Goal: Find specific page/section: Find specific page/section

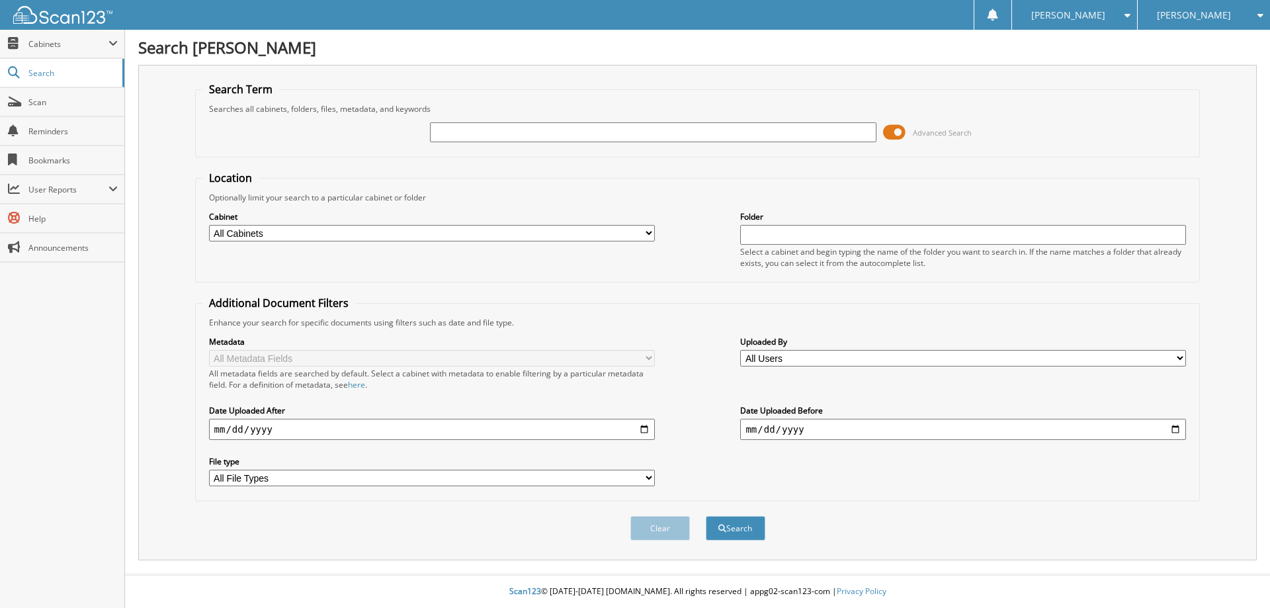
click at [571, 122] on input "text" at bounding box center [653, 132] width 446 height 20
type input "159608"
click at [706, 516] on button "Search" at bounding box center [736, 528] width 60 height 24
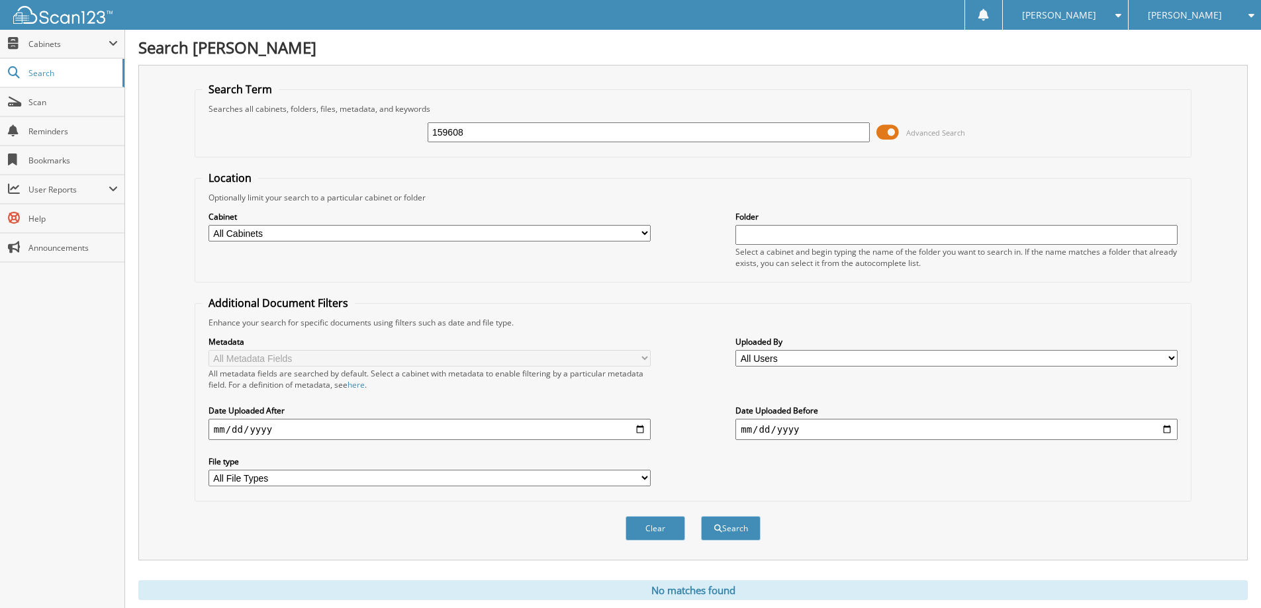
click at [571, 122] on input "159608" at bounding box center [648, 132] width 442 height 20
type input "159617"
click at [701, 516] on button "Search" at bounding box center [731, 528] width 60 height 24
click at [599, 130] on input "159617" at bounding box center [648, 132] width 442 height 20
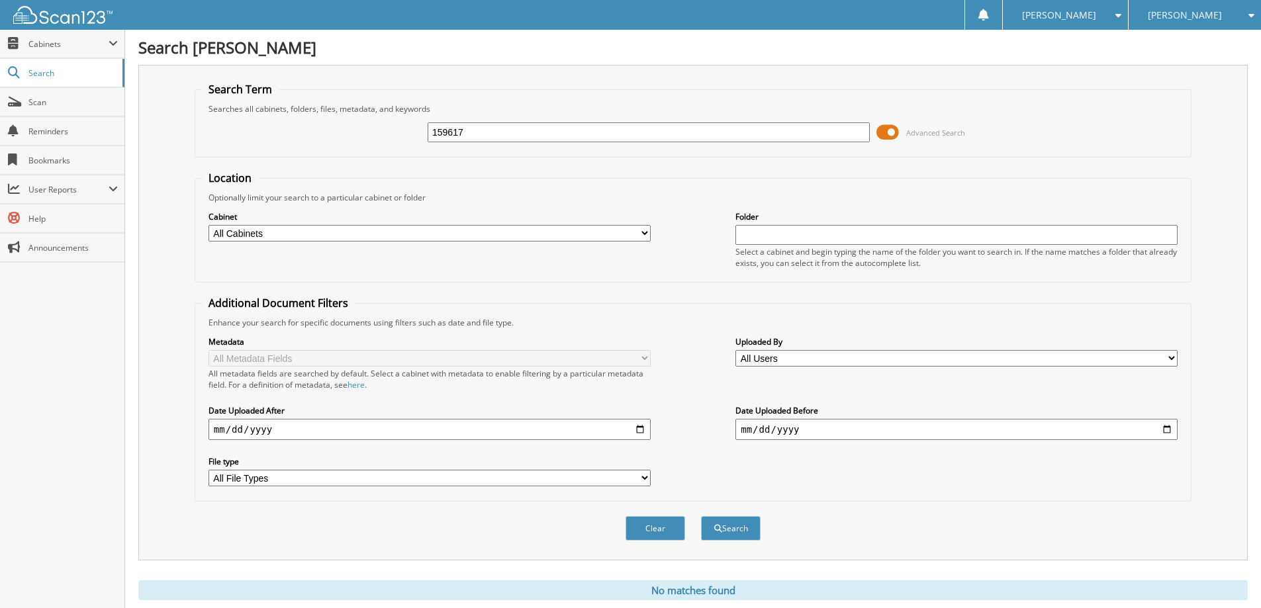
click at [599, 130] on input "159617" at bounding box center [648, 132] width 442 height 20
type input "19619"
click at [701, 516] on button "Search" at bounding box center [731, 528] width 60 height 24
click at [599, 130] on input "19619" at bounding box center [648, 132] width 442 height 20
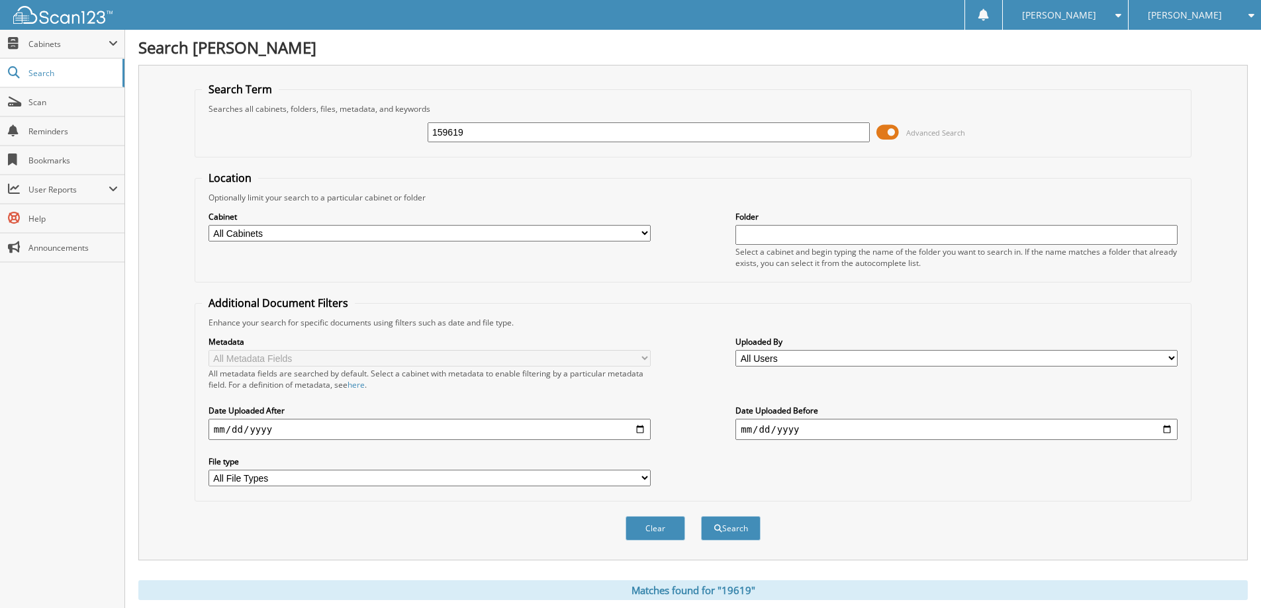
type input "159619"
click at [701, 516] on button "Search" at bounding box center [731, 528] width 60 height 24
click at [600, 128] on input "159619" at bounding box center [648, 132] width 442 height 20
type input "159620"
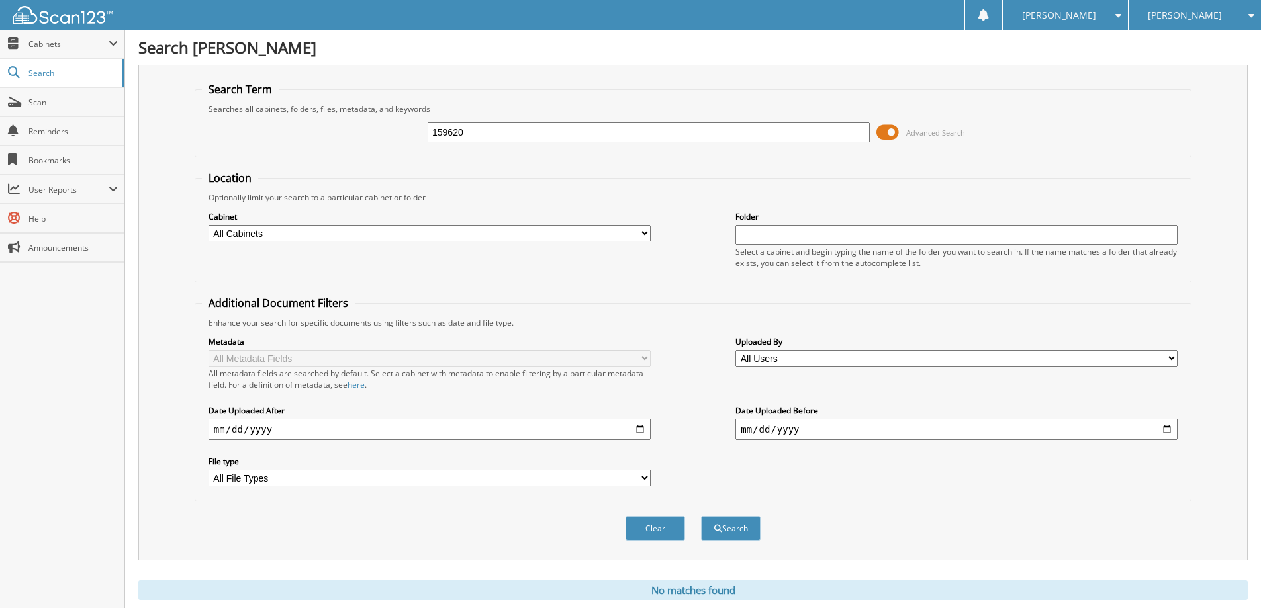
click at [701, 516] on button "Search" at bounding box center [731, 528] width 60 height 24
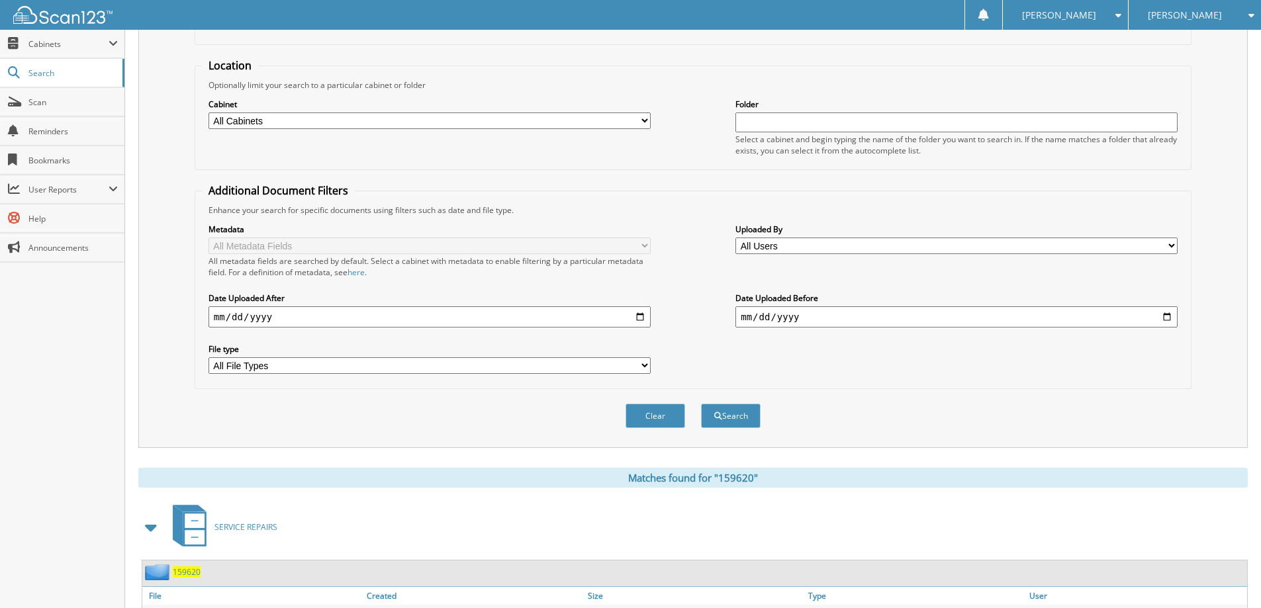
scroll to position [205, 0]
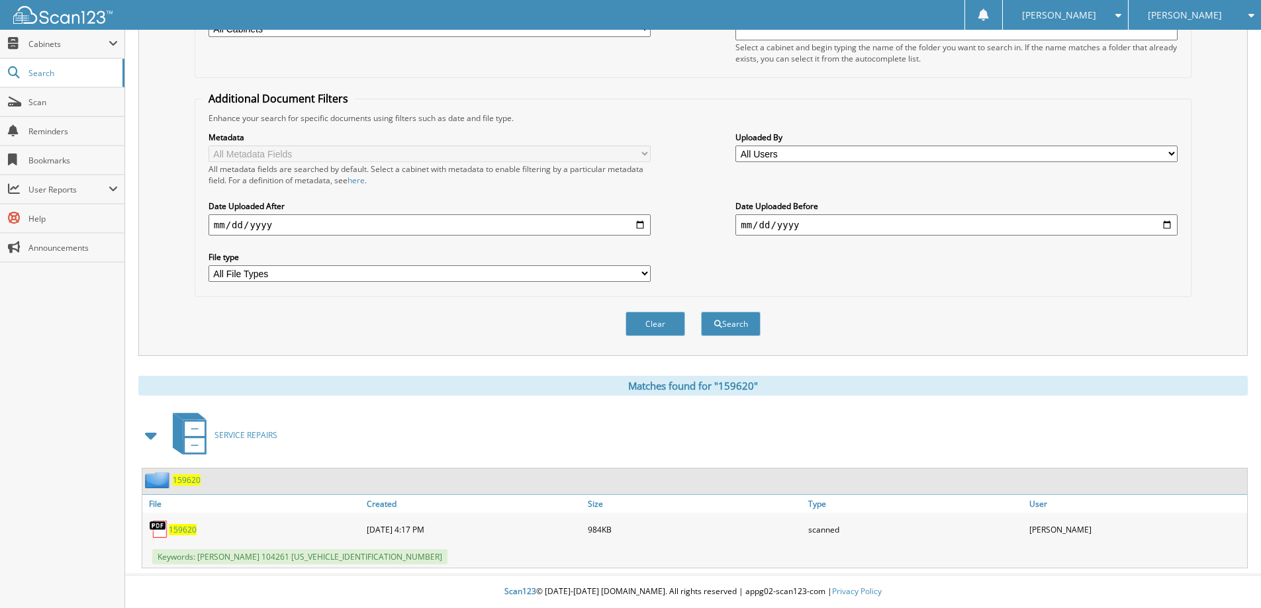
click at [188, 527] on span "159620" at bounding box center [183, 529] width 28 height 11
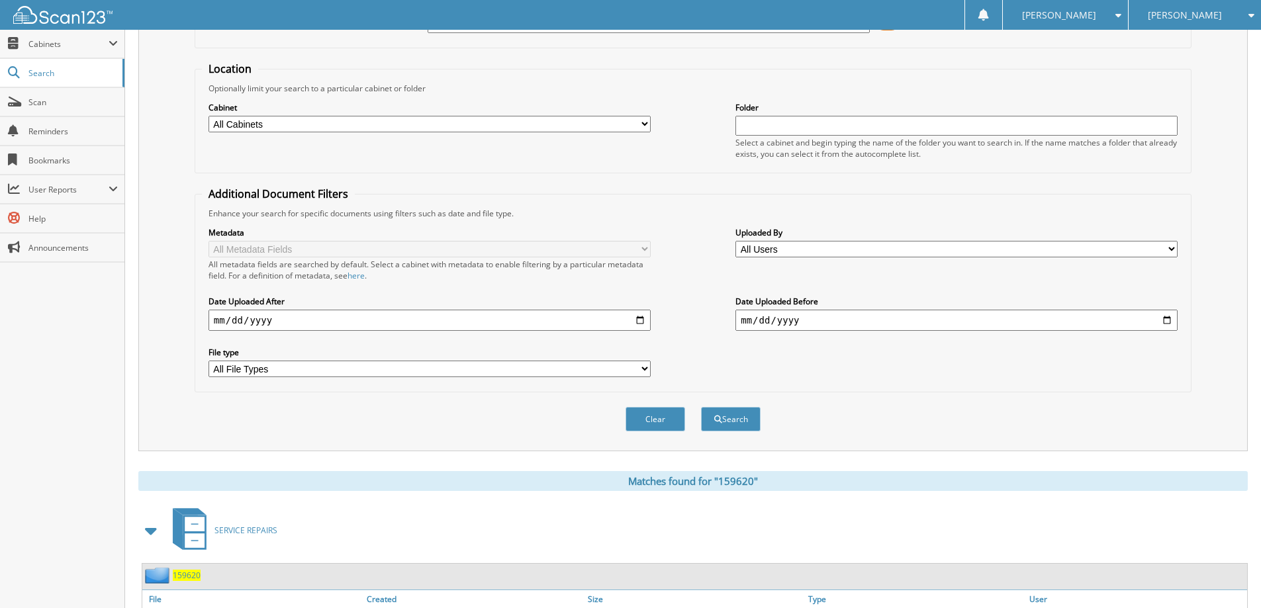
scroll to position [0, 0]
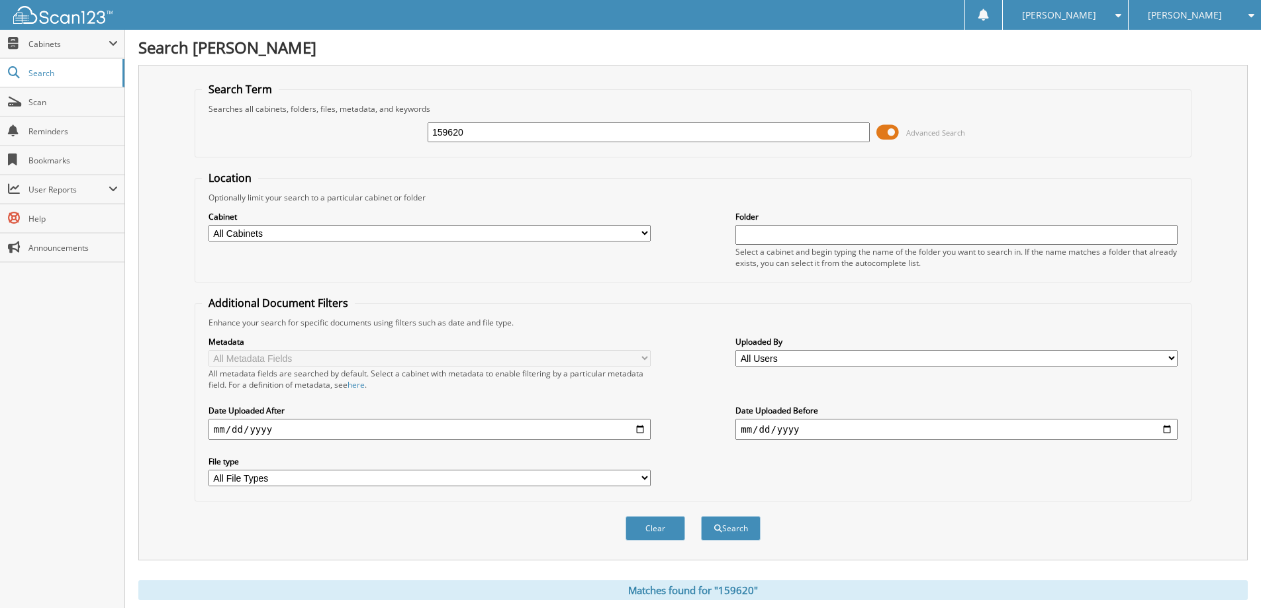
click at [539, 134] on input "159620" at bounding box center [648, 132] width 442 height 20
type input "159630"
click at [701, 516] on button "Search" at bounding box center [731, 528] width 60 height 24
click at [589, 138] on input "159630" at bounding box center [648, 132] width 442 height 20
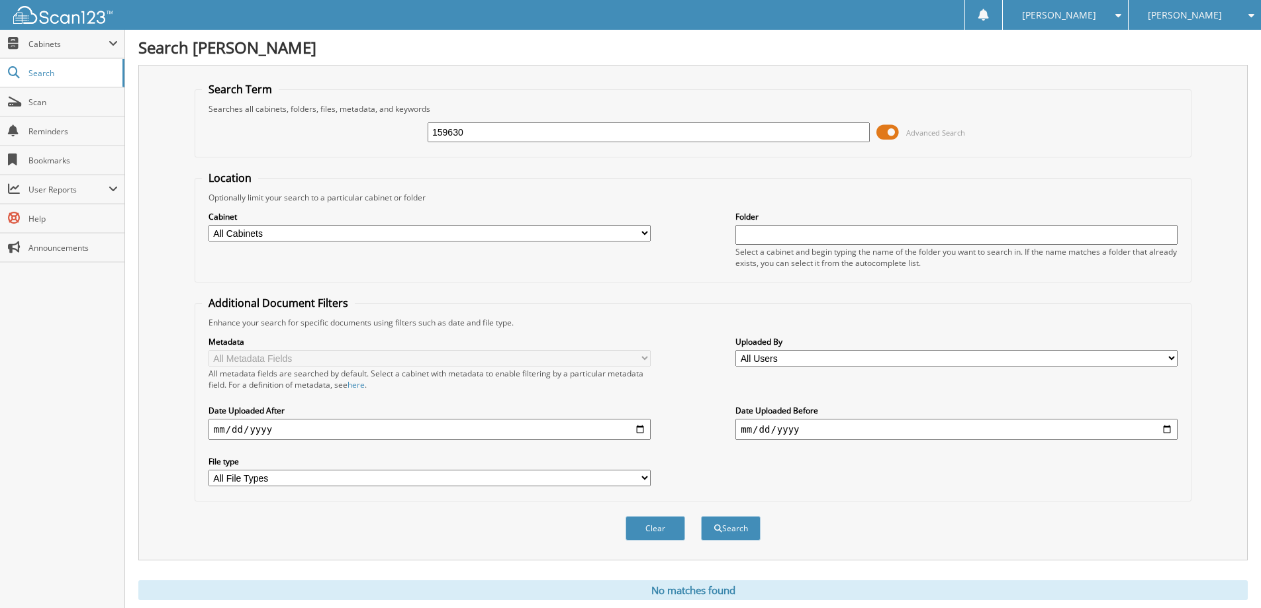
click at [589, 138] on input "159630" at bounding box center [648, 132] width 442 height 20
type input "159634"
click at [701, 516] on button "Search" at bounding box center [731, 528] width 60 height 24
click at [605, 133] on input "159634" at bounding box center [648, 132] width 442 height 20
click at [606, 132] on input "159634" at bounding box center [648, 132] width 442 height 20
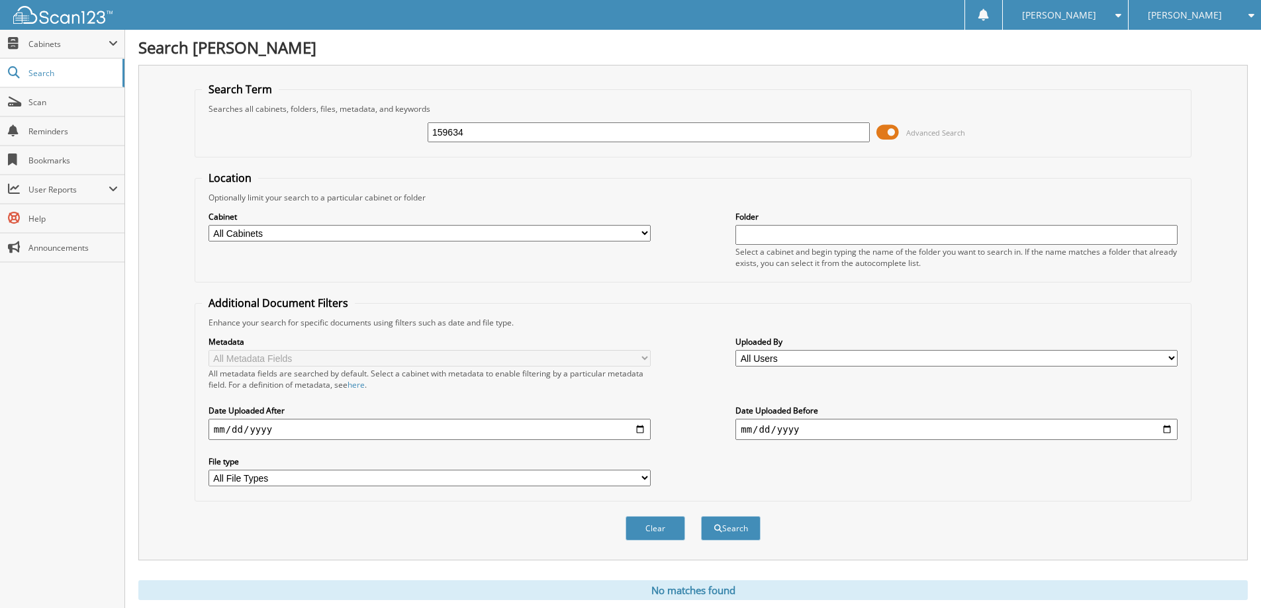
click at [600, 132] on input "159634" at bounding box center [648, 132] width 442 height 20
click at [604, 136] on input "159634" at bounding box center [648, 132] width 442 height 20
type input "159637"
click at [701, 516] on button "Search" at bounding box center [731, 528] width 60 height 24
click at [602, 136] on input "159637" at bounding box center [648, 132] width 442 height 20
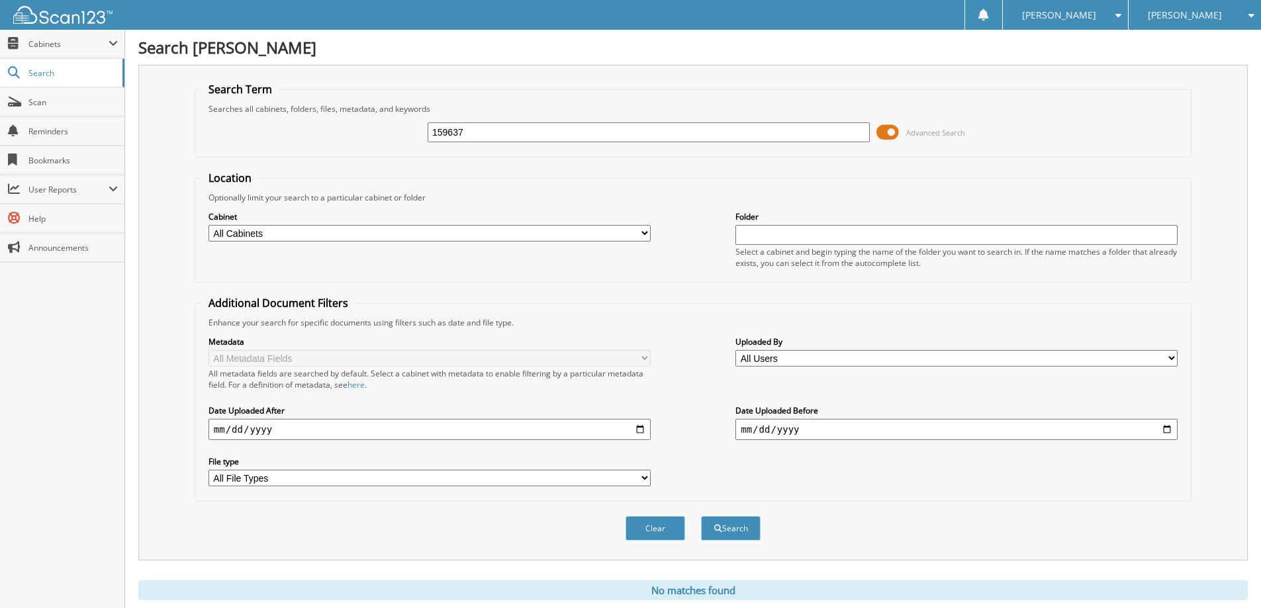
click at [602, 136] on input "159637" at bounding box center [648, 132] width 442 height 20
type input "159639"
click at [701, 516] on button "Search" at bounding box center [731, 528] width 60 height 24
click at [611, 128] on input "159639" at bounding box center [648, 132] width 442 height 20
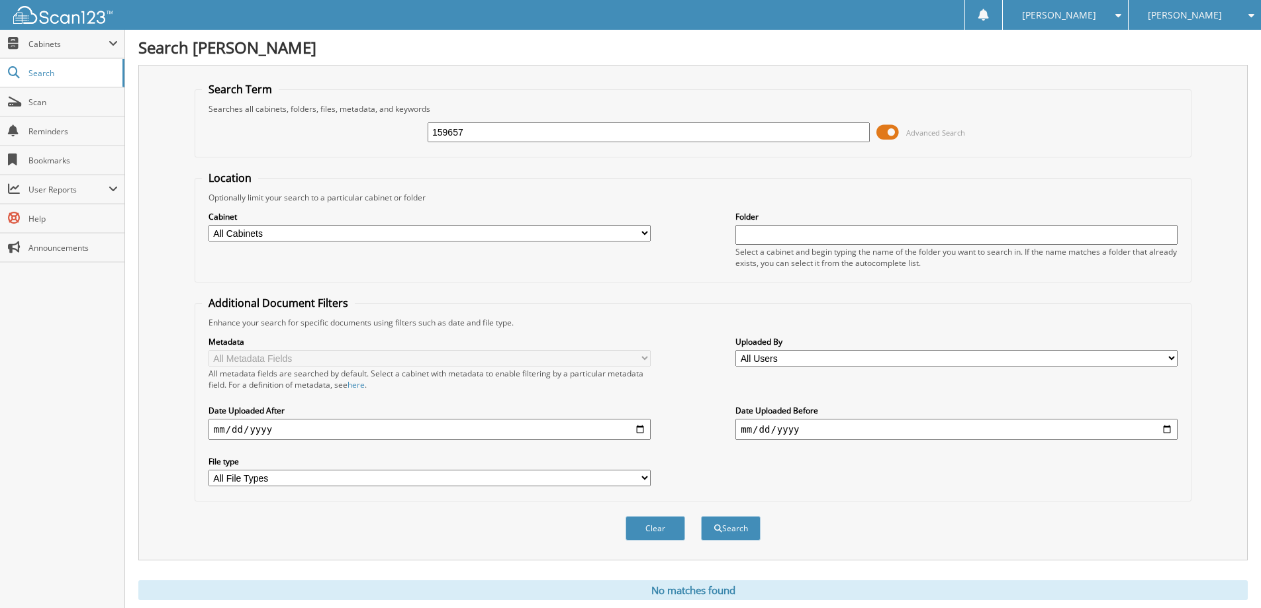
type input "159657"
click at [701, 516] on button "Search" at bounding box center [731, 528] width 60 height 24
click at [611, 128] on input "159657" at bounding box center [648, 132] width 442 height 20
drag, startPoint x: 0, startPoint y: 0, endPoint x: 780, endPoint y: 259, distance: 821.9
click at [614, 128] on input "159657" at bounding box center [648, 132] width 442 height 20
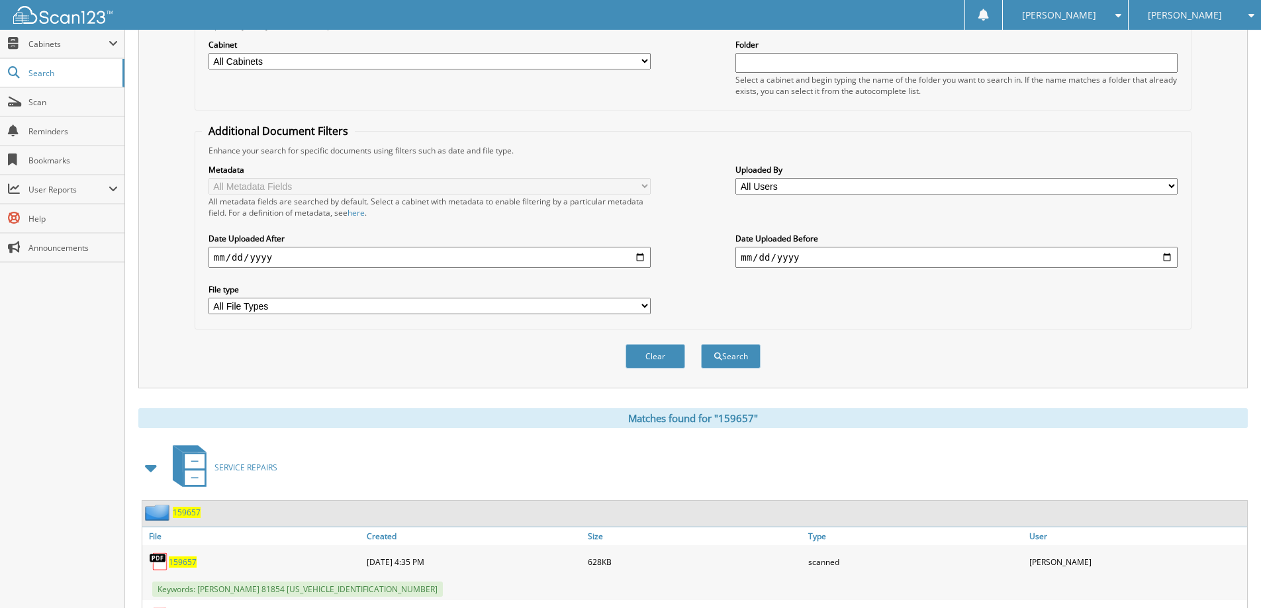
scroll to position [260, 0]
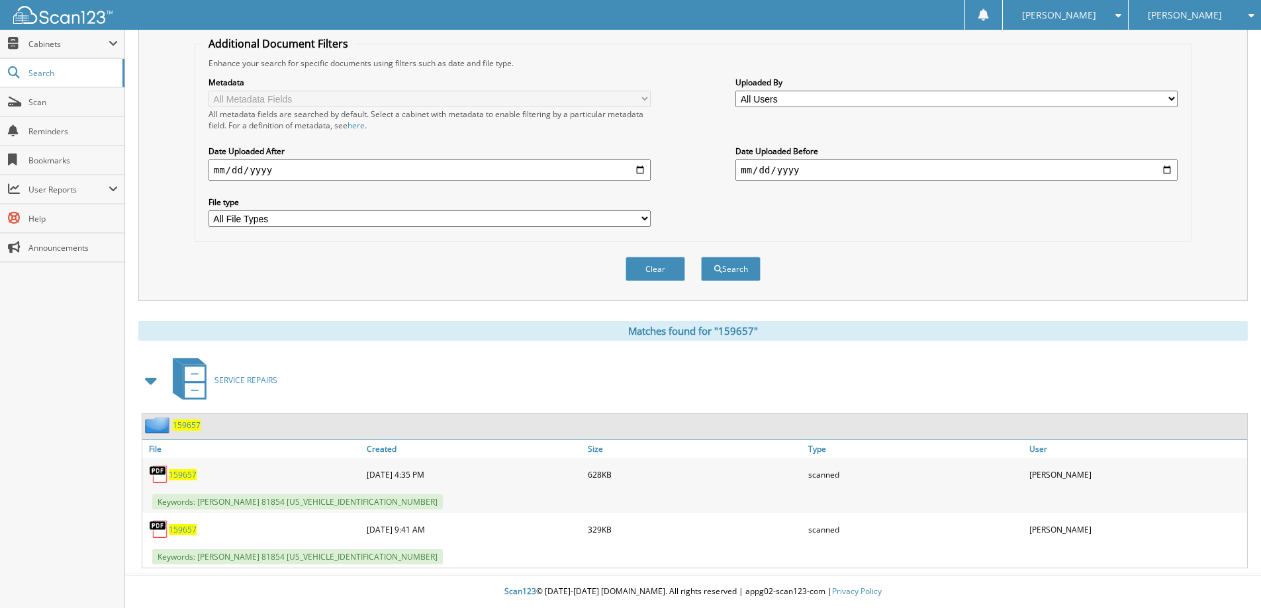
click at [190, 476] on span "159657" at bounding box center [183, 474] width 28 height 11
click at [181, 529] on span "159657" at bounding box center [183, 529] width 28 height 11
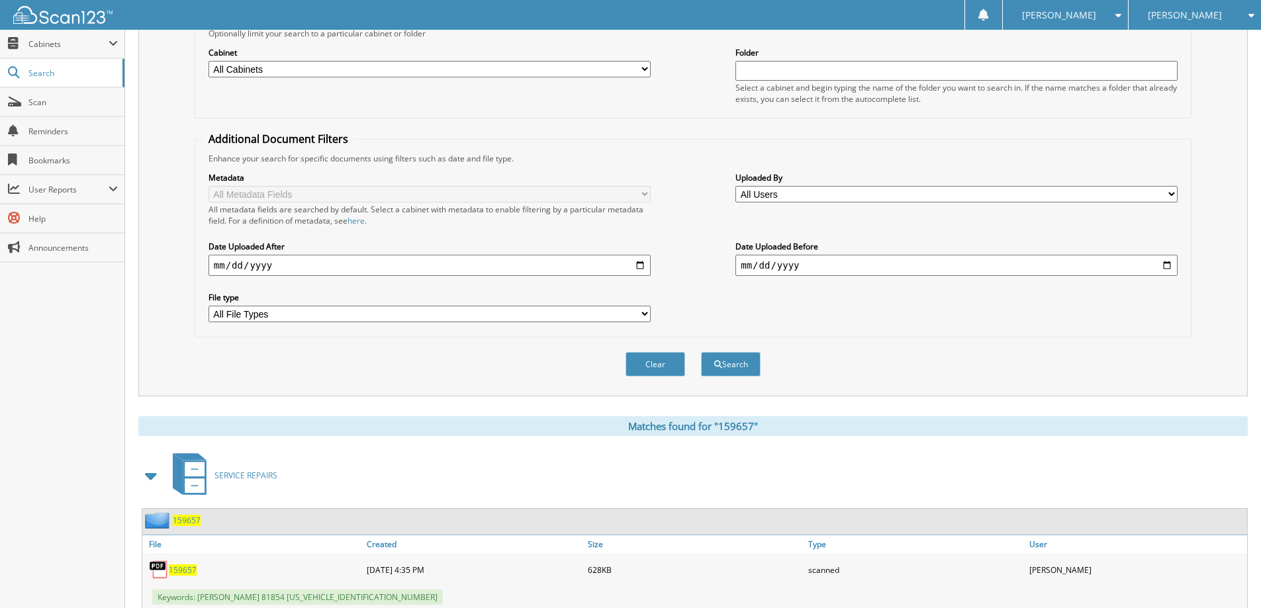
scroll to position [0, 0]
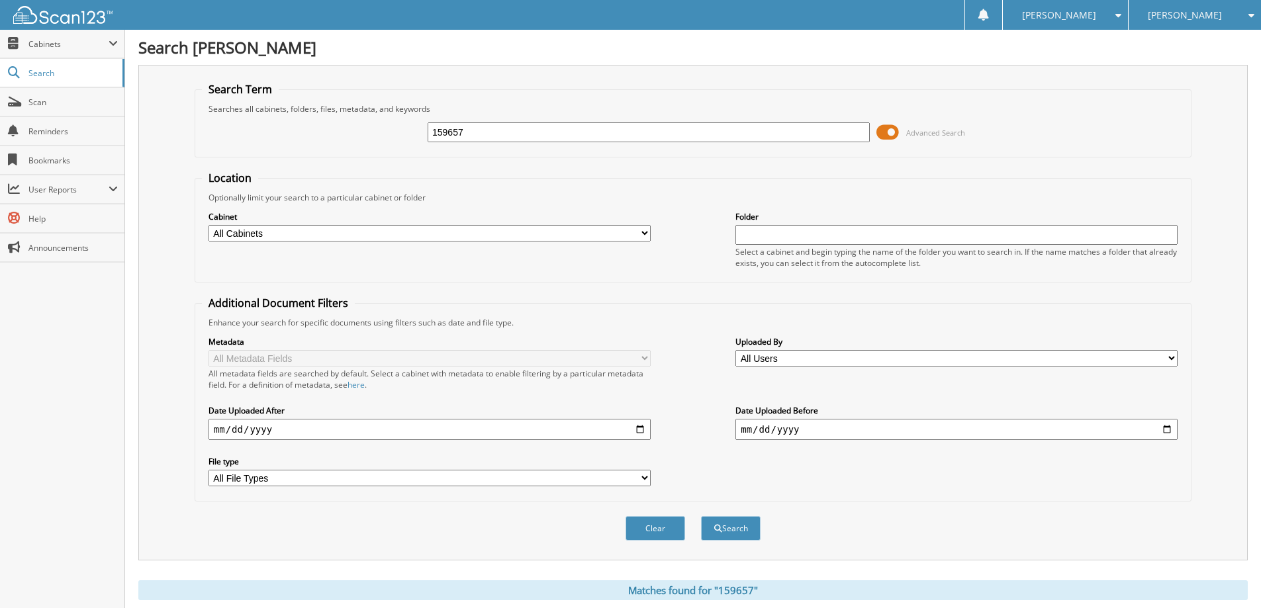
click at [496, 125] on input "159657" at bounding box center [648, 132] width 442 height 20
click at [496, 124] on input "159657" at bounding box center [648, 132] width 442 height 20
type input "159660"
click at [701, 516] on button "Search" at bounding box center [731, 528] width 60 height 24
click at [513, 138] on input "159660" at bounding box center [648, 132] width 442 height 20
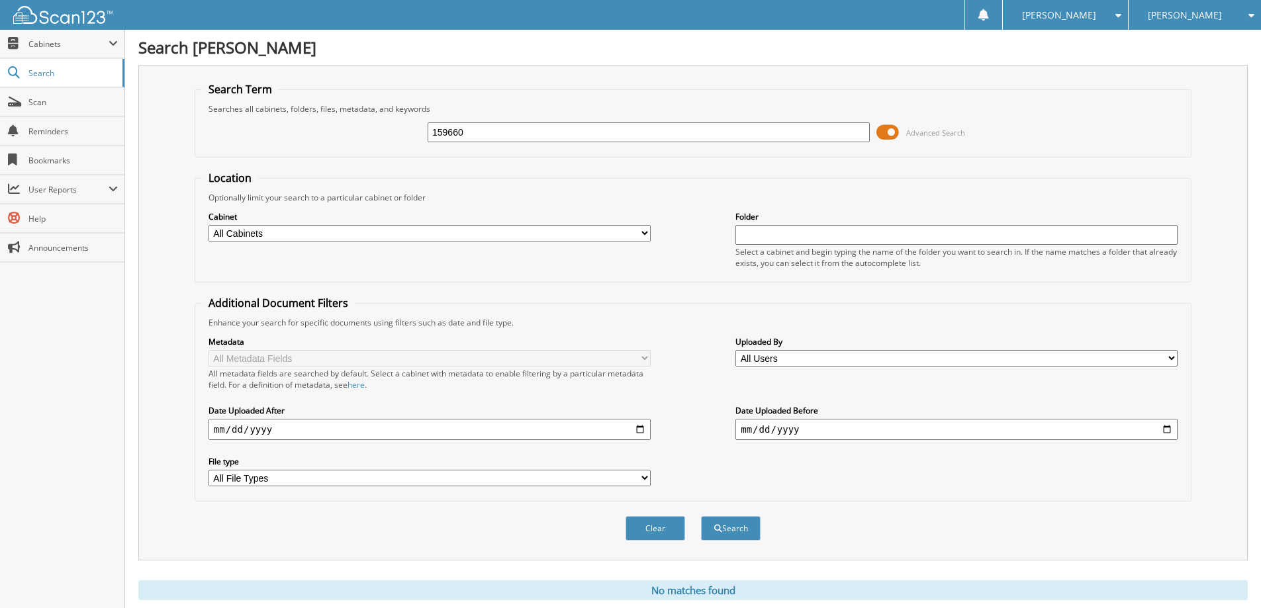
click at [514, 138] on input "159660" at bounding box center [648, 132] width 442 height 20
type input "159668"
click at [701, 516] on button "Search" at bounding box center [731, 528] width 60 height 24
click at [524, 134] on input "159668" at bounding box center [648, 132] width 442 height 20
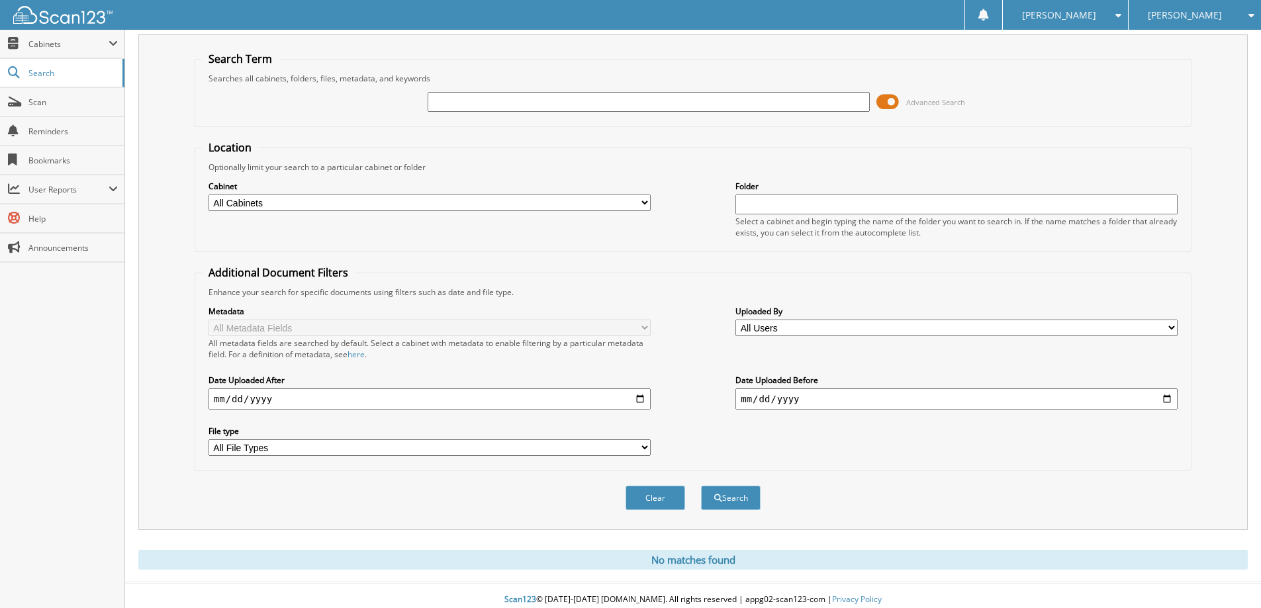
scroll to position [39, 0]
